Goal: Check status: Verify the current state of an ongoing process or item

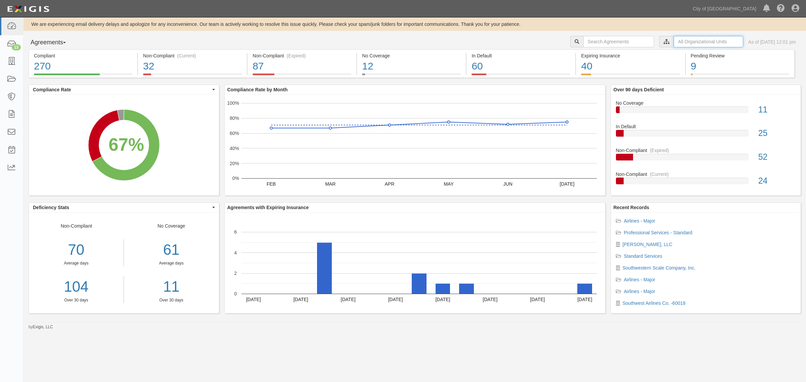
click at [679, 42] on input "text" at bounding box center [709, 41] width 70 height 11
click at [594, 53] on icon at bounding box center [596, 53] width 5 height 3
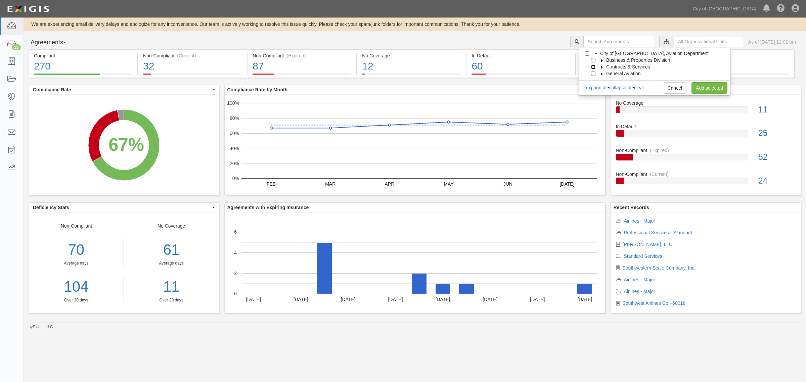
click at [592, 65] on input "Contracts & Services" at bounding box center [593, 67] width 4 height 4
checkbox input "true"
click at [703, 90] on link "Add selected" at bounding box center [709, 87] width 36 height 11
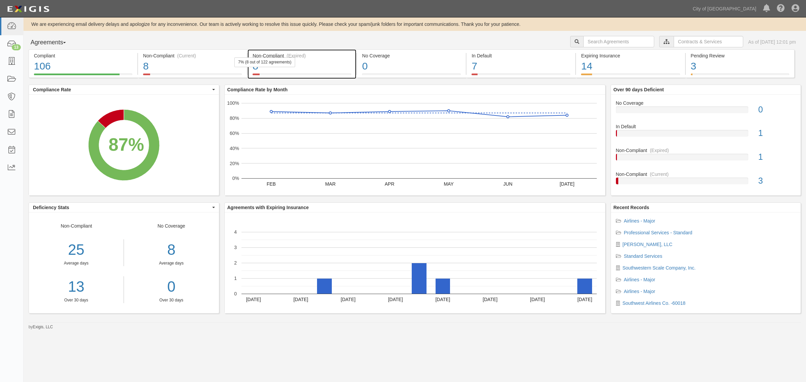
click at [273, 54] on div "Non-Compliant (Expired)" at bounding box center [301, 55] width 99 height 7
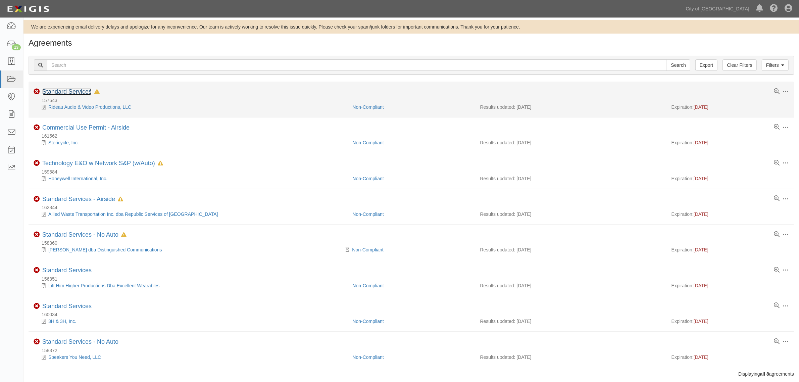
click at [62, 93] on link "Standard Services" at bounding box center [66, 91] width 49 height 7
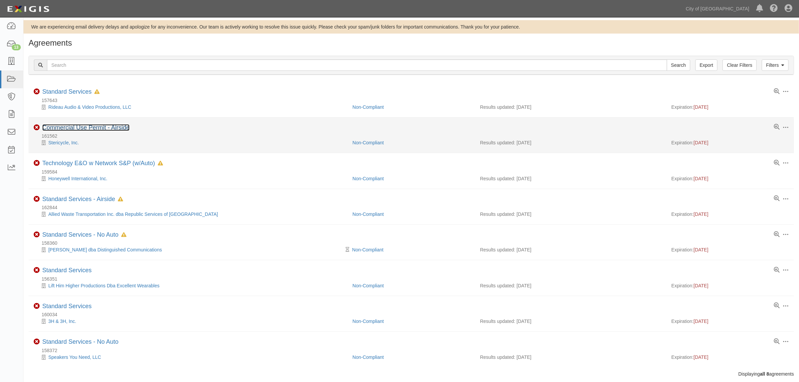
click at [98, 130] on link "Commercial Use Permit - Airside" at bounding box center [85, 127] width 87 height 7
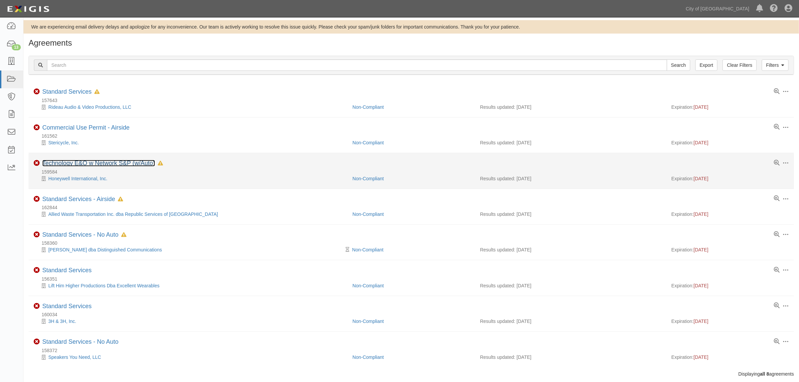
click at [86, 164] on link "Technology E&O w Network S&P (w/Auto)" at bounding box center [98, 163] width 113 height 7
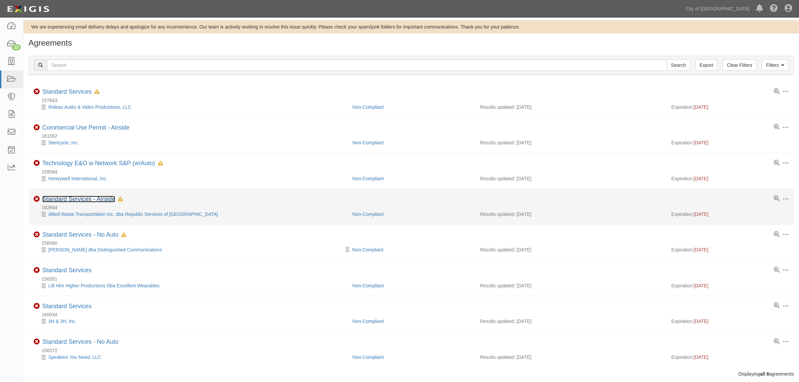
click at [89, 196] on link "Standard Services - Airside" at bounding box center [78, 199] width 73 height 7
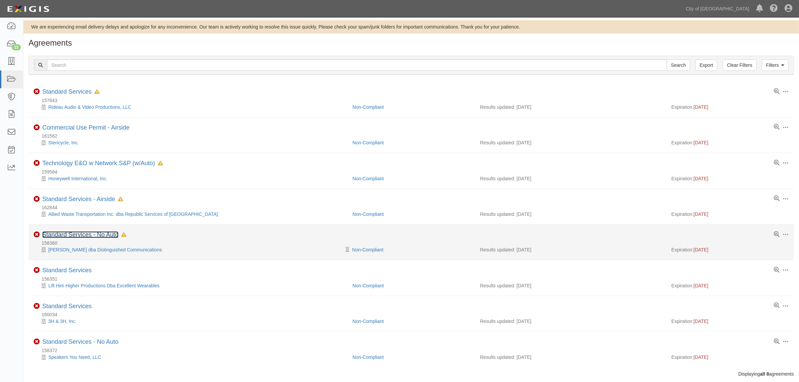
click at [99, 238] on link "Standard Services - No Auto" at bounding box center [80, 234] width 76 height 7
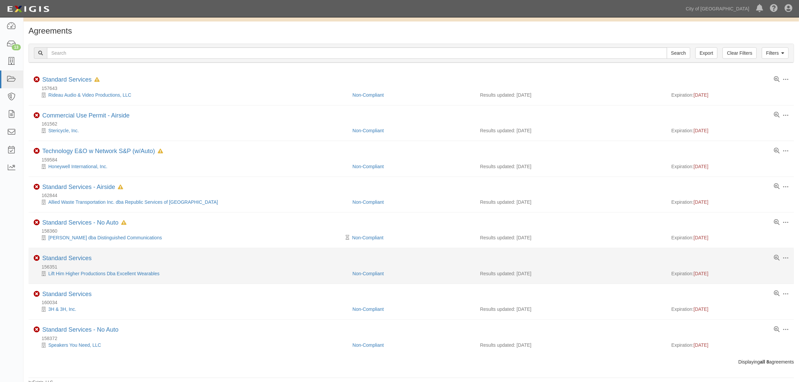
scroll to position [17, 0]
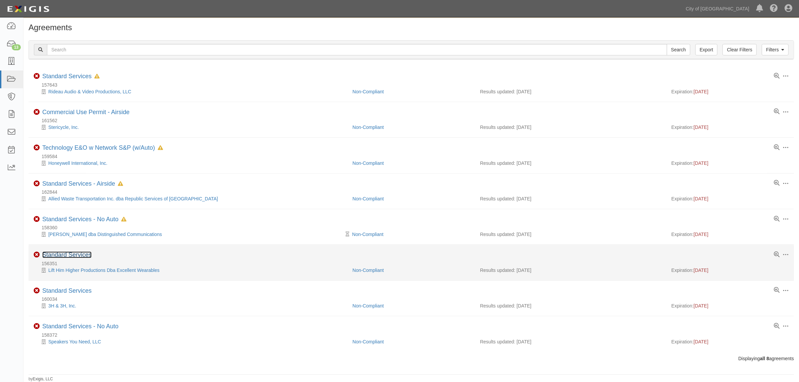
click at [78, 254] on link "Standard Services" at bounding box center [66, 254] width 49 height 7
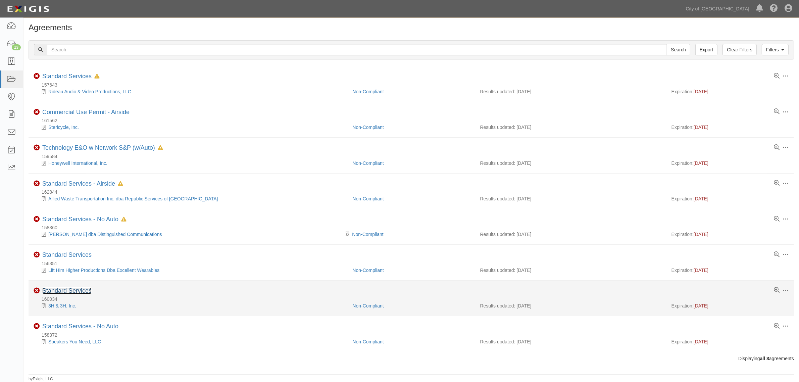
click at [64, 290] on link "Standard Services" at bounding box center [66, 290] width 49 height 7
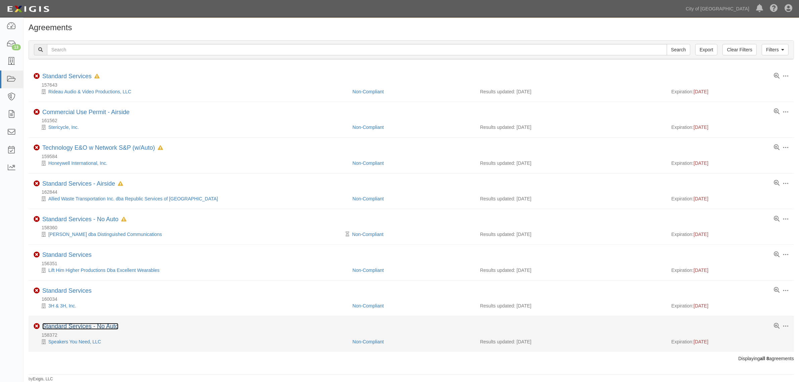
click at [69, 324] on link "Standard Services - No Auto" at bounding box center [80, 326] width 76 height 7
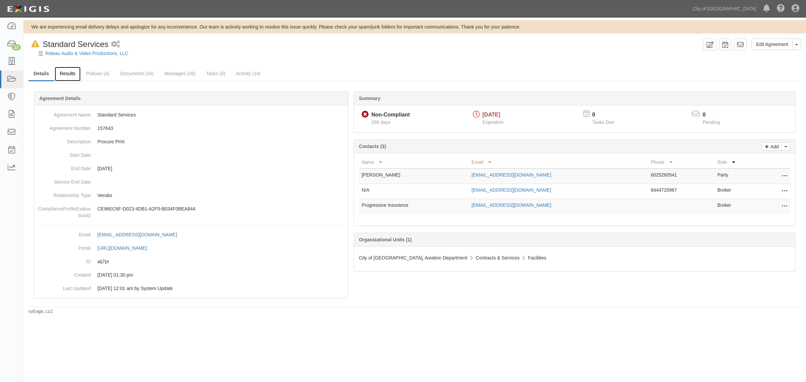
click at [65, 77] on link "Results" at bounding box center [68, 74] width 26 height 14
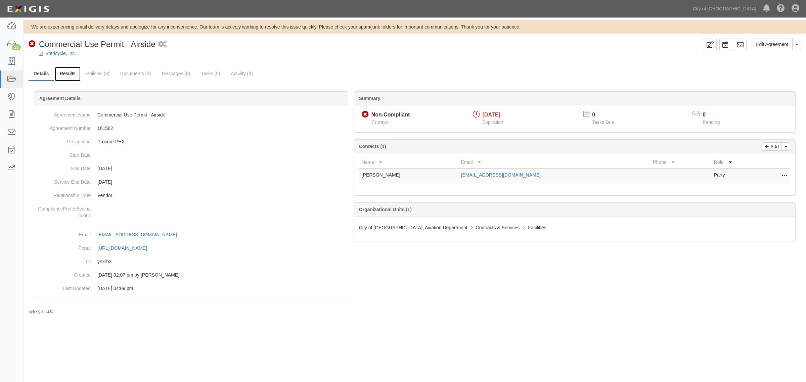
click at [68, 73] on link "Results" at bounding box center [68, 74] width 26 height 14
click at [71, 75] on link "Results" at bounding box center [68, 74] width 26 height 14
click at [69, 78] on link "Results" at bounding box center [68, 74] width 26 height 14
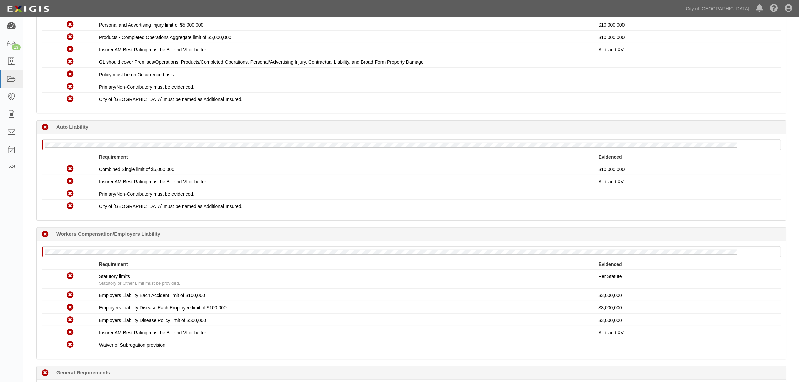
scroll to position [177, 0]
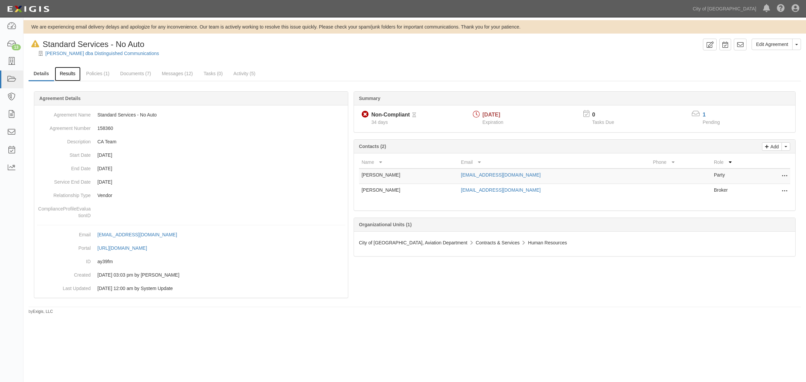
click at [68, 73] on link "Results" at bounding box center [68, 74] width 26 height 14
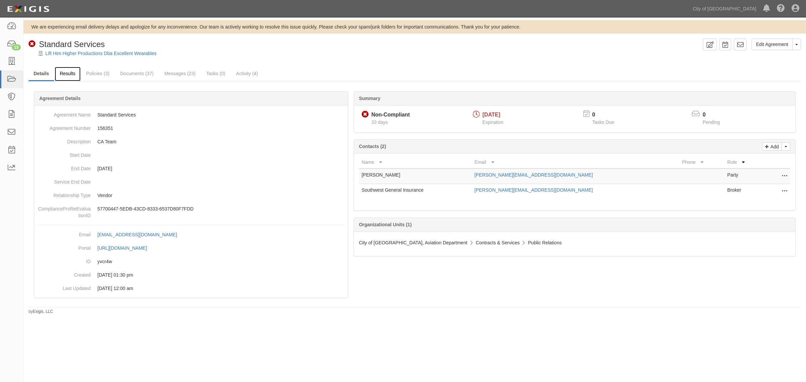
click at [59, 71] on link "Results" at bounding box center [68, 74] width 26 height 14
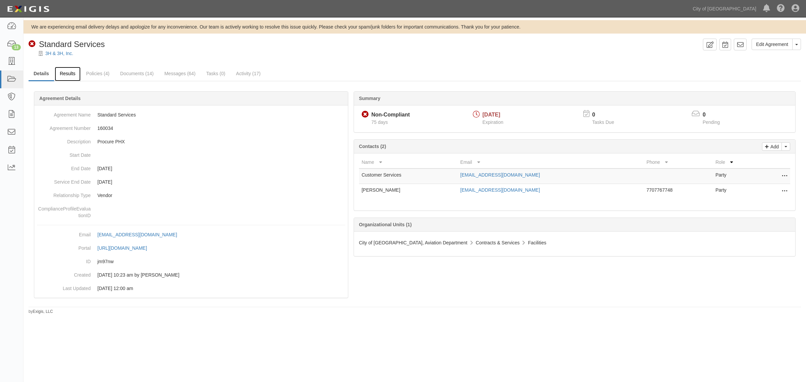
click at [73, 72] on link "Results" at bounding box center [68, 74] width 26 height 14
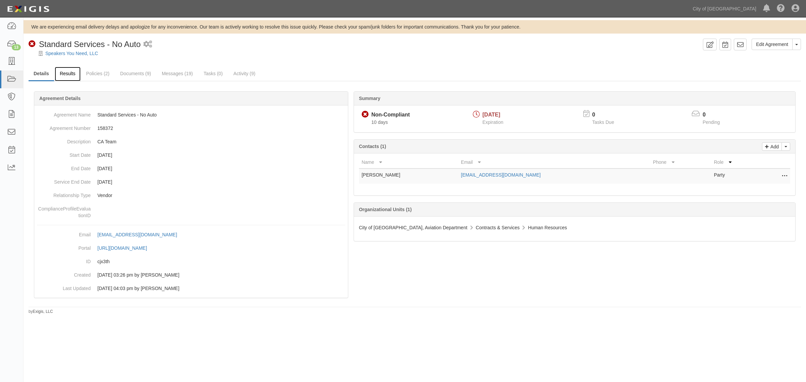
click at [67, 76] on link "Results" at bounding box center [68, 74] width 26 height 14
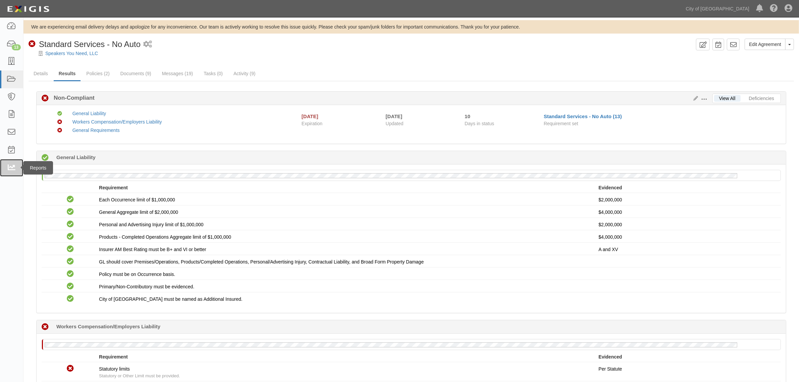
click at [9, 168] on icon at bounding box center [11, 168] width 9 height 8
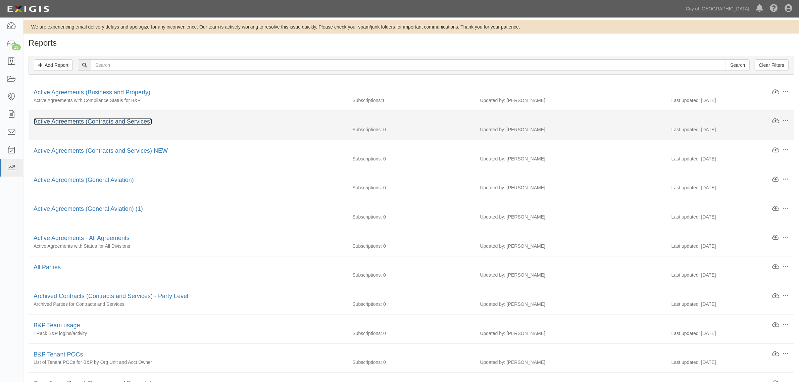
click at [108, 125] on link "Active Agreements (Contracts and Services)" at bounding box center [93, 121] width 119 height 7
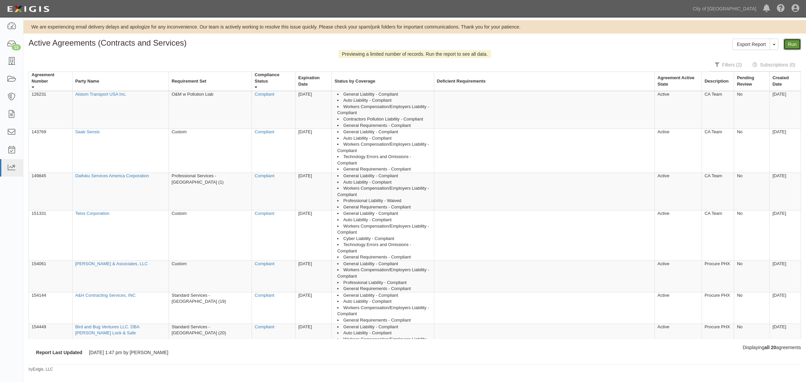
click at [795, 46] on link "Run" at bounding box center [791, 44] width 17 height 11
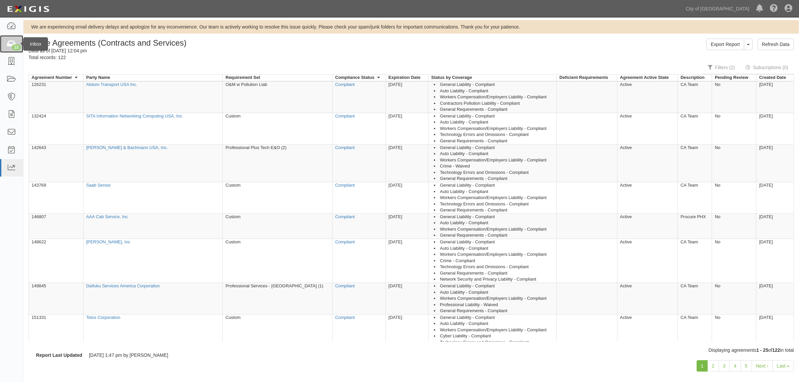
click at [9, 42] on icon at bounding box center [11, 44] width 9 height 8
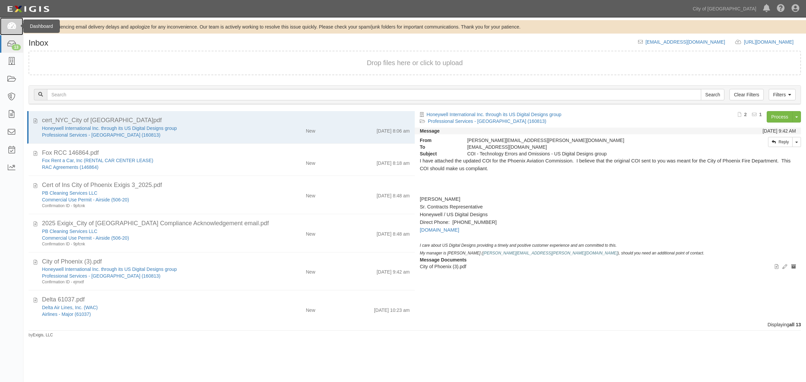
click at [3, 31] on link at bounding box center [11, 26] width 23 height 18
click at [8, 31] on link at bounding box center [11, 26] width 23 height 18
click at [9, 29] on icon at bounding box center [11, 26] width 9 height 8
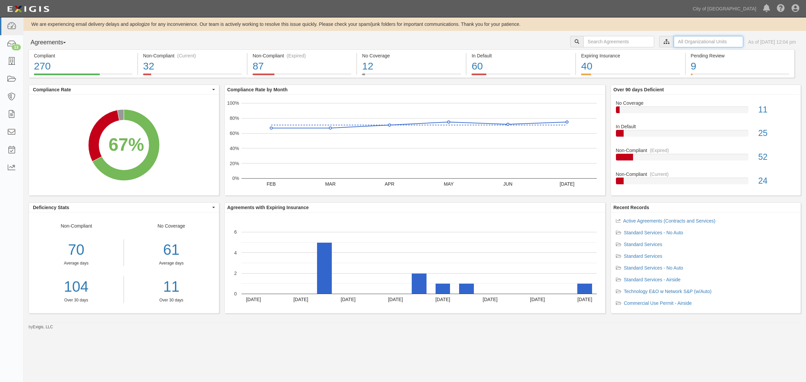
click at [689, 42] on input "text" at bounding box center [709, 41] width 70 height 11
click at [594, 51] on label "City of [GEOGRAPHIC_DATA], Aviation Department" at bounding box center [650, 53] width 117 height 7
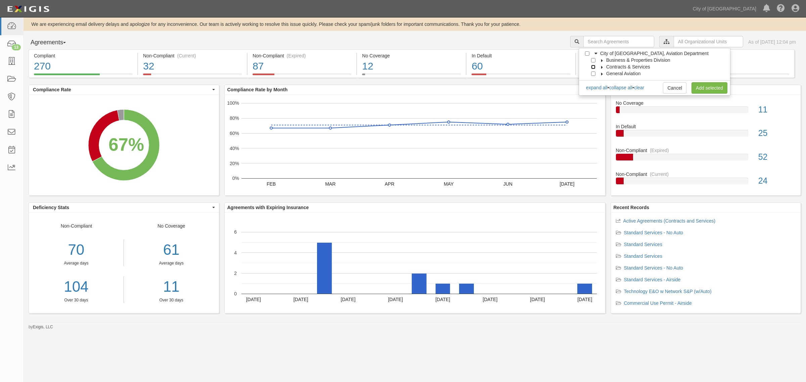
click at [593, 65] on input "Contracts & Services" at bounding box center [593, 67] width 4 height 4
checkbox input "true"
click at [715, 86] on link "Add selected" at bounding box center [709, 87] width 36 height 11
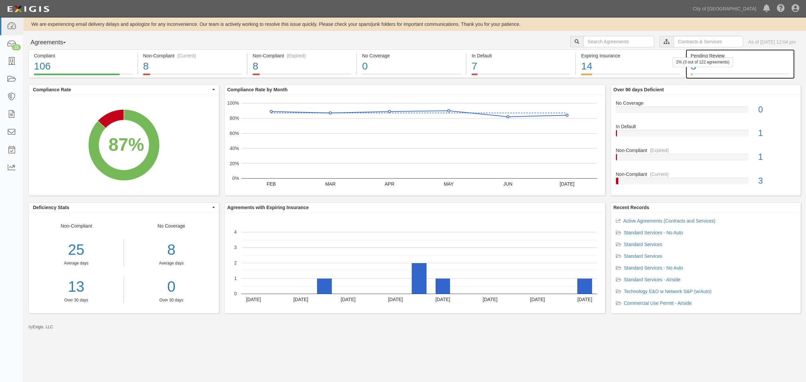
click at [702, 54] on div "Pending Review" at bounding box center [740, 55] width 98 height 7
